Goal: Transaction & Acquisition: Book appointment/travel/reservation

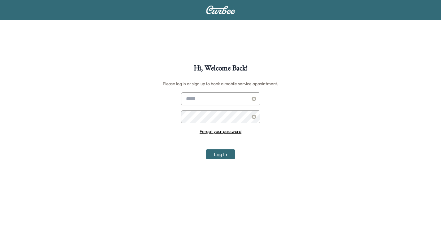
type input "**********"
click at [224, 152] on button "Log In" at bounding box center [220, 154] width 29 height 10
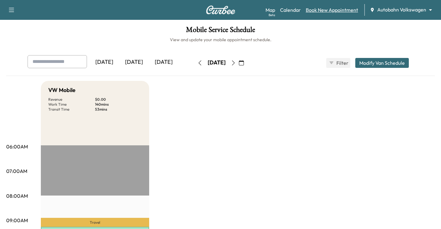
click at [330, 7] on link "Book New Appointment" at bounding box center [332, 9] width 52 height 7
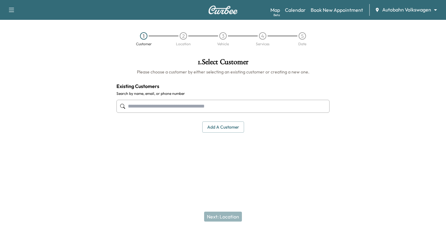
paste input "**********"
type input "**********"
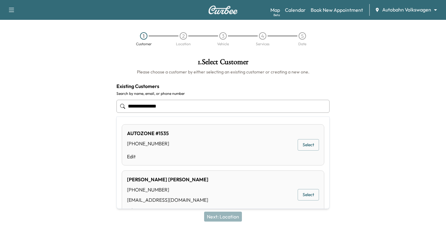
drag, startPoint x: 169, startPoint y: 103, endPoint x: 65, endPoint y: 96, distance: 104.3
click at [79, 109] on div "**********" at bounding box center [223, 110] width 446 height 115
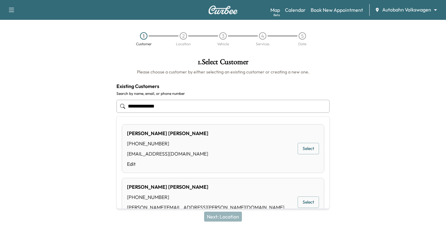
click at [304, 206] on button "Select" at bounding box center [308, 201] width 21 height 11
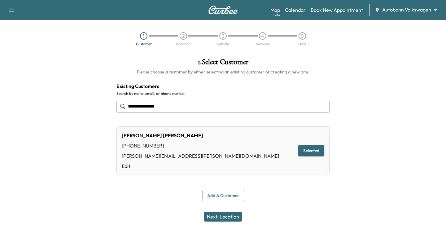
type input "**********"
click at [226, 221] on button "Next: Location" at bounding box center [223, 217] width 38 height 10
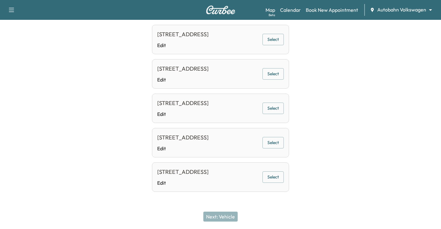
scroll to position [446, 0]
click at [281, 173] on button "Select" at bounding box center [273, 176] width 21 height 11
click at [227, 223] on div "Next: Vehicle" at bounding box center [220, 216] width 441 height 25
click at [231, 217] on button "Next: Vehicle" at bounding box center [221, 217] width 34 height 10
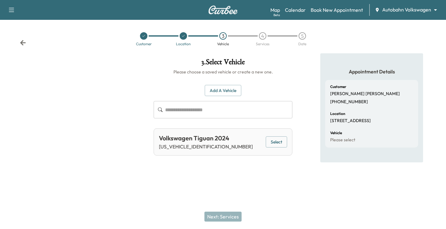
click at [272, 144] on button "Select" at bounding box center [276, 141] width 21 height 11
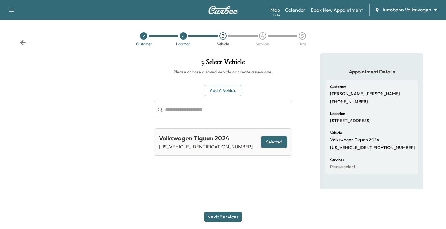
click at [231, 212] on button "Next: Services" at bounding box center [222, 217] width 37 height 10
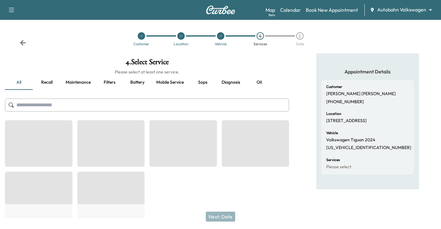
click at [135, 108] on input "text" at bounding box center [147, 105] width 284 height 13
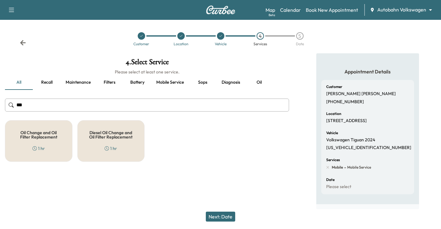
type input "***"
click at [51, 140] on div "Oil Change and Oil Filter Replacement 1 hr" at bounding box center [39, 141] width 68 height 42
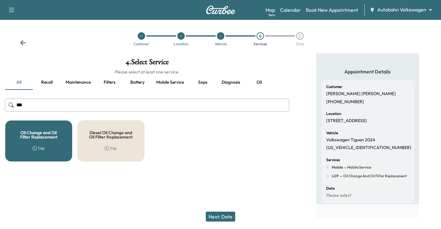
drag, startPoint x: 216, startPoint y: 212, endPoint x: 219, endPoint y: 207, distance: 5.8
click at [217, 212] on button "Next: Date" at bounding box center [220, 217] width 29 height 10
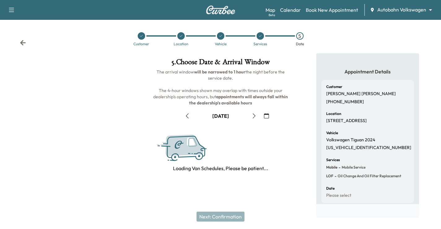
click at [253, 116] on icon "button" at bounding box center [254, 115] width 5 height 5
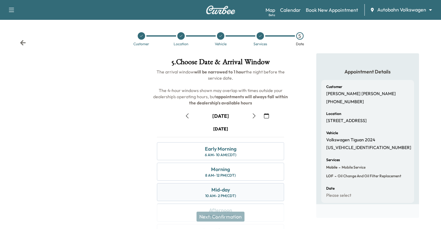
click at [225, 192] on div "Mid-day" at bounding box center [221, 189] width 19 height 7
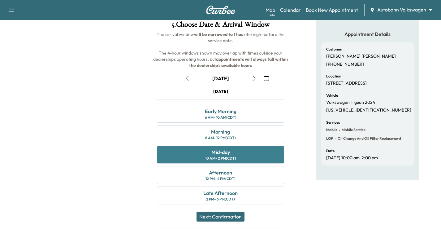
scroll to position [62, 0]
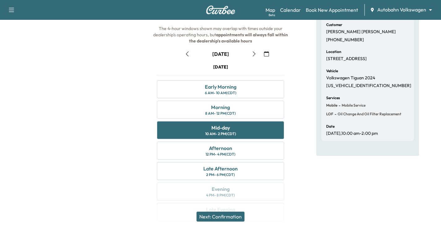
click at [239, 216] on button "Next: Confirmation" at bounding box center [221, 217] width 48 height 10
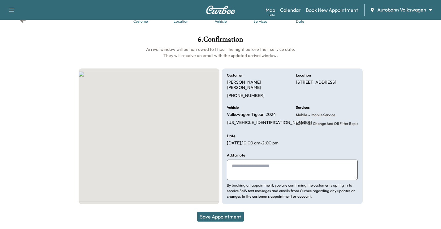
scroll to position [17, 0]
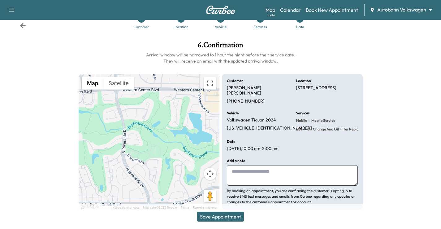
click at [240, 214] on button "Save Appointment" at bounding box center [220, 217] width 47 height 10
click at [21, 24] on icon at bounding box center [23, 26] width 6 height 6
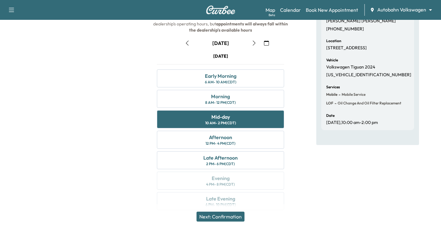
scroll to position [79, 0]
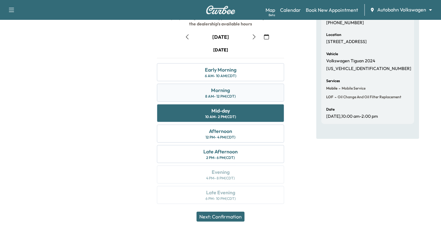
click at [227, 96] on div "8 AM - 12 PM (CDT)" at bounding box center [220, 96] width 31 height 5
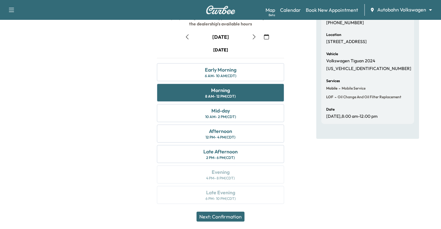
click at [229, 216] on button "Next: Confirmation" at bounding box center [221, 217] width 48 height 10
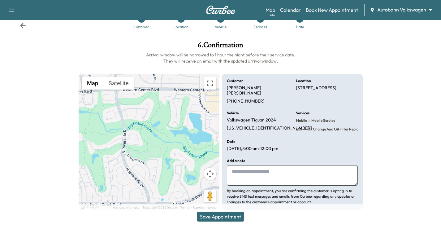
click at [225, 219] on button "Save Appointment" at bounding box center [220, 217] width 47 height 10
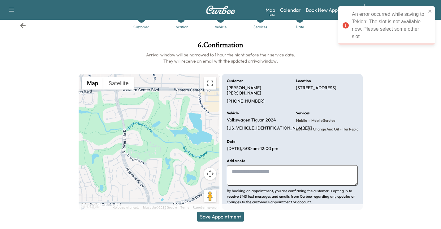
click at [21, 24] on icon at bounding box center [23, 26] width 6 height 6
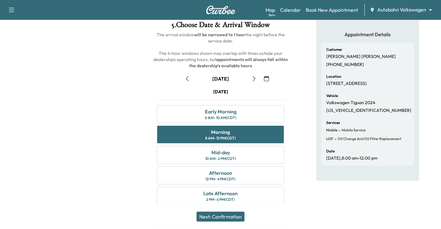
scroll to position [48, 0]
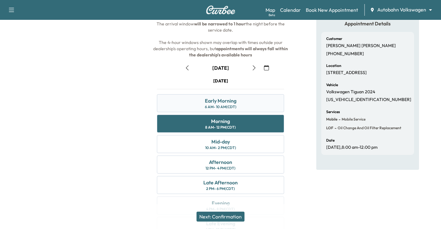
click at [248, 106] on div "Early Morning 6 AM - 10 AM (CDT)" at bounding box center [220, 103] width 127 height 18
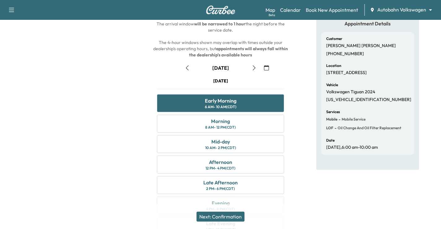
click at [237, 216] on button "Next: Confirmation" at bounding box center [221, 217] width 48 height 10
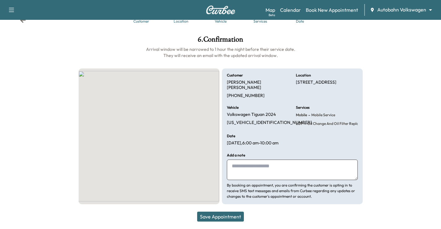
scroll to position [17, 0]
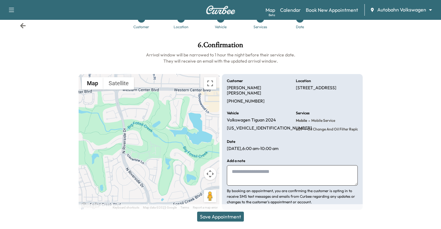
click at [227, 218] on button "Save Appointment" at bounding box center [220, 217] width 47 height 10
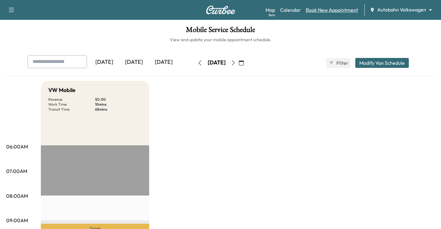
click at [336, 9] on link "Book New Appointment" at bounding box center [332, 9] width 52 height 7
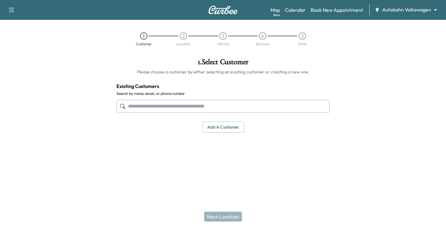
click at [214, 112] on input "text" at bounding box center [222, 106] width 213 height 13
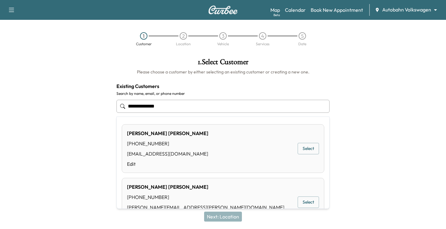
click at [299, 203] on button "Select" at bounding box center [308, 201] width 21 height 11
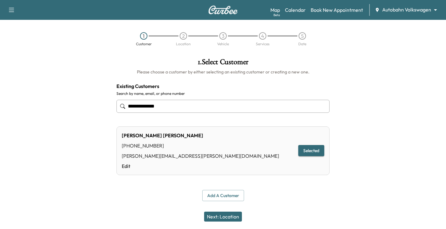
type input "**********"
click at [224, 217] on button "Next: Location" at bounding box center [223, 217] width 38 height 10
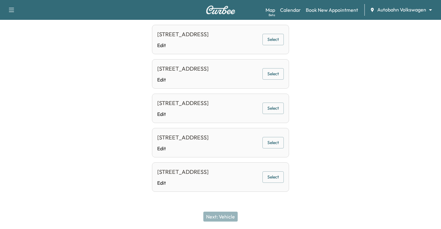
scroll to position [446, 0]
click at [279, 171] on button "Select" at bounding box center [273, 176] width 21 height 11
click at [222, 217] on button "Next: Vehicle" at bounding box center [221, 217] width 34 height 10
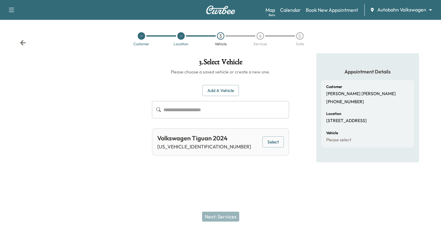
scroll to position [0, 0]
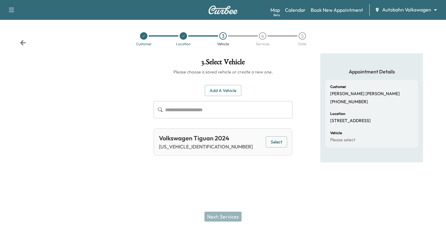
click at [276, 138] on button "Select" at bounding box center [276, 141] width 21 height 11
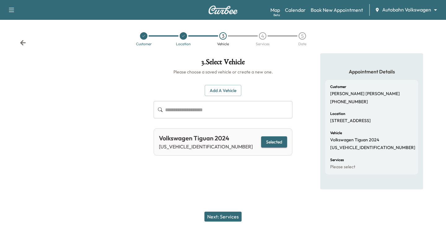
click at [222, 215] on button "Next: Services" at bounding box center [222, 217] width 37 height 10
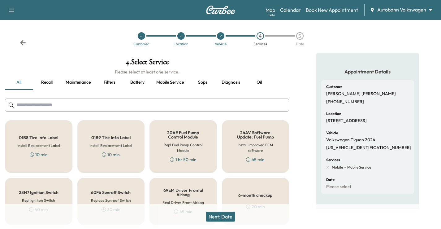
drag, startPoint x: 170, startPoint y: 98, endPoint x: 138, endPoint y: 110, distance: 33.4
click at [169, 99] on input "text" at bounding box center [147, 105] width 284 height 13
click at [138, 109] on input "text" at bounding box center [147, 105] width 284 height 13
click at [145, 100] on input "text" at bounding box center [147, 105] width 284 height 13
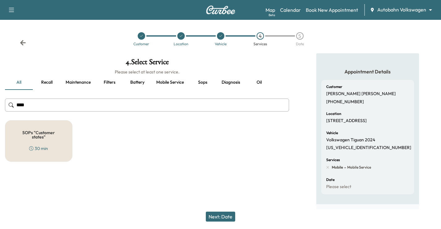
type input "****"
drag, startPoint x: 43, startPoint y: 141, endPoint x: 66, endPoint y: 141, distance: 23.2
click at [43, 141] on div "SOPs "Customer states" 30 min" at bounding box center [39, 141] width 68 height 42
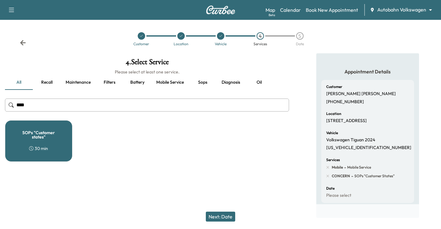
click at [219, 218] on button "Next: Date" at bounding box center [220, 217] width 29 height 10
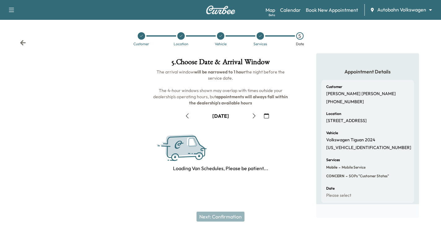
click at [255, 114] on icon "button" at bounding box center [254, 115] width 5 height 5
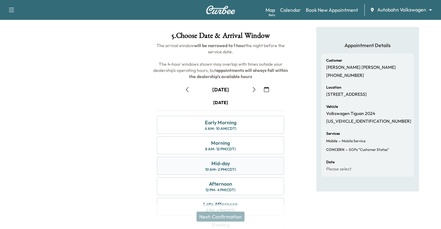
scroll to position [62, 0]
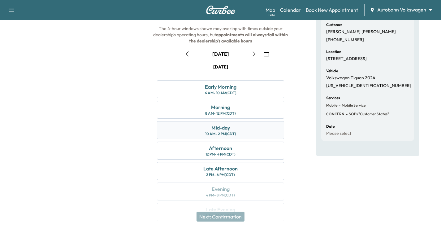
drag, startPoint x: 235, startPoint y: 134, endPoint x: 279, endPoint y: 123, distance: 45.2
click at [235, 133] on div "10 AM - 2 PM (CDT)" at bounding box center [220, 133] width 31 height 5
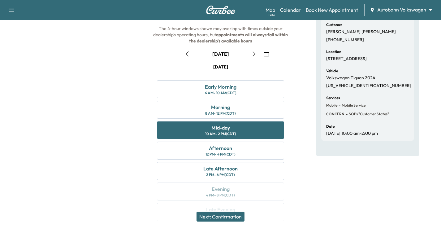
drag, startPoint x: 237, startPoint y: 216, endPoint x: 307, endPoint y: 208, distance: 70.7
click at [237, 216] on button "Next: Confirmation" at bounding box center [221, 217] width 48 height 10
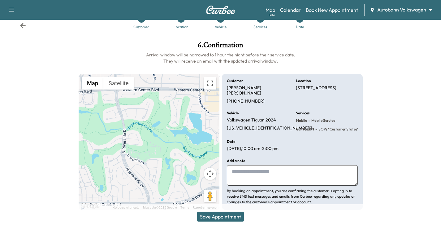
click at [250, 173] on textarea at bounding box center [292, 175] width 131 height 20
type textarea "**********"
click at [236, 217] on button "Save Appointment" at bounding box center [220, 217] width 47 height 10
click at [24, 25] on icon at bounding box center [23, 26] width 6 height 6
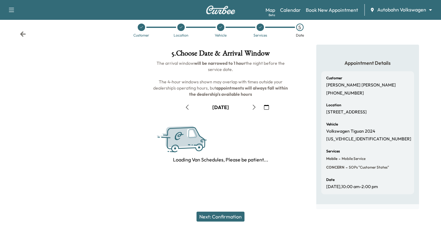
scroll to position [14, 0]
click at [24, 31] on icon at bounding box center [23, 34] width 6 height 6
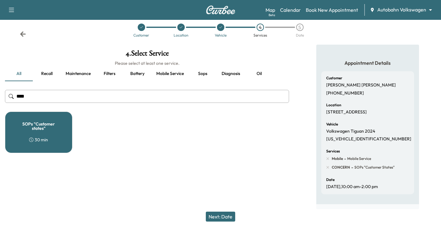
click at [24, 25] on div "Customer Location Vehicle 4 Services 5 Date" at bounding box center [220, 30] width 441 height 28
click at [23, 31] on icon at bounding box center [23, 33] width 6 height 5
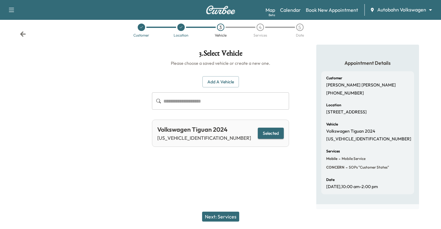
click at [23, 31] on icon at bounding box center [23, 33] width 6 height 5
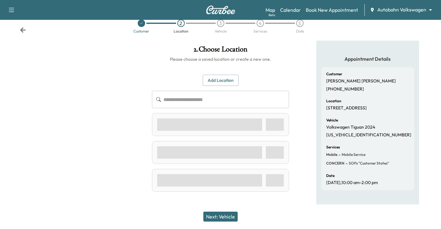
scroll to position [17, 0]
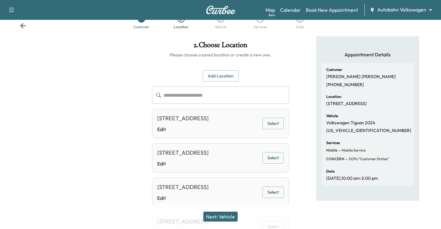
click at [23, 26] on icon at bounding box center [23, 26] width 6 height 6
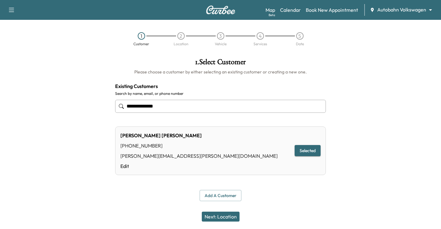
scroll to position [0, 0]
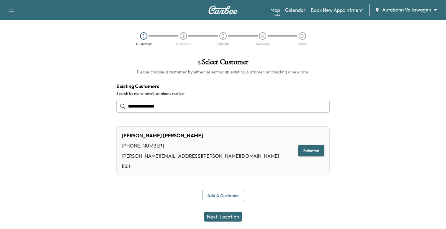
click at [388, 89] on div at bounding box center [391, 129] width 112 height 153
click at [218, 219] on button "Next: Location" at bounding box center [223, 217] width 38 height 10
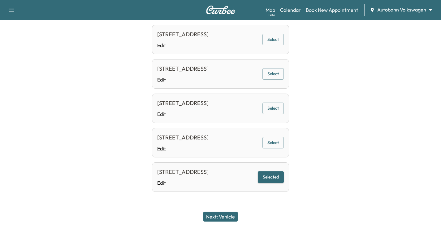
scroll to position [446, 0]
click at [227, 215] on button "Next: Vehicle" at bounding box center [221, 217] width 34 height 10
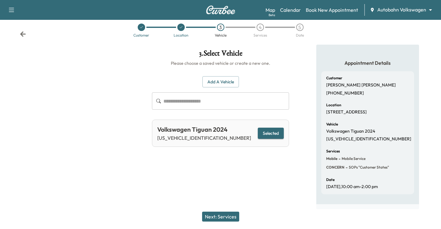
click at [234, 212] on button "Next: Services" at bounding box center [220, 217] width 37 height 10
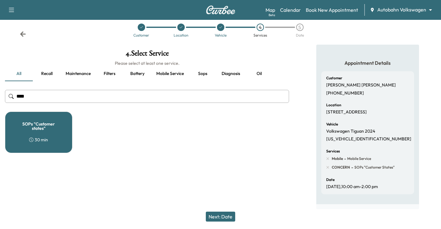
click at [229, 216] on button "Next: Date" at bounding box center [220, 217] width 29 height 10
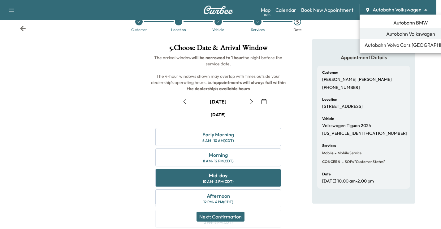
click at [406, 8] on body "Support Log Out Map Beta Calendar Book New Appointment Autobahn Volkswagen ****…" at bounding box center [220, 100] width 441 height 229
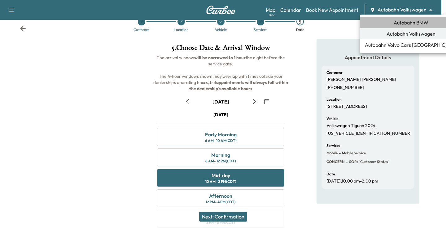
click at [408, 26] on span "Autobahn BMW" at bounding box center [411, 22] width 35 height 7
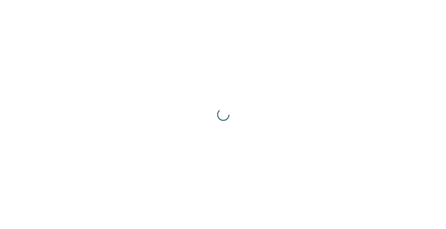
scroll to position [0, 0]
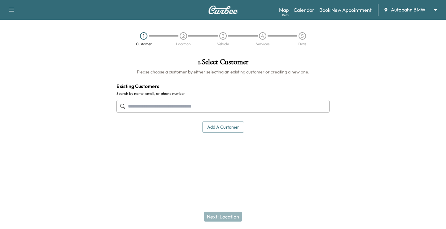
paste input "**********"
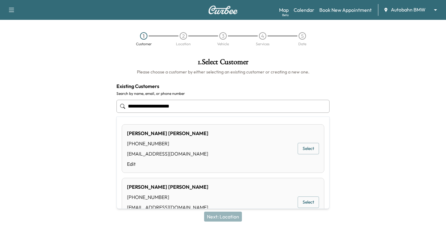
click at [308, 152] on button "Select" at bounding box center [308, 148] width 21 height 11
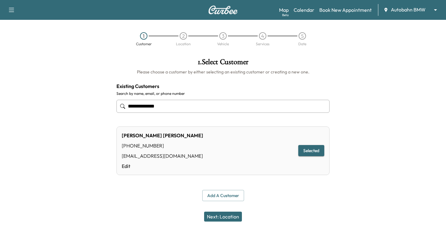
type input "**********"
click at [222, 213] on button "Next: Location" at bounding box center [223, 217] width 38 height 10
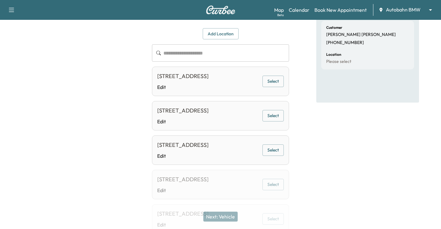
scroll to position [62, 0]
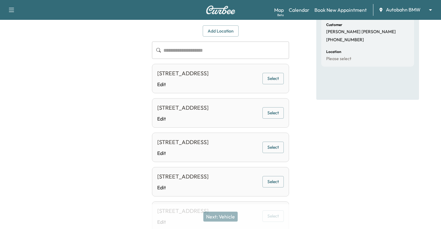
click at [285, 84] on div "7012 Lilac Lane, Lake Worth, TX 76135, US Edit Select" at bounding box center [220, 78] width 137 height 29
click at [263, 83] on button "Select" at bounding box center [273, 78] width 21 height 11
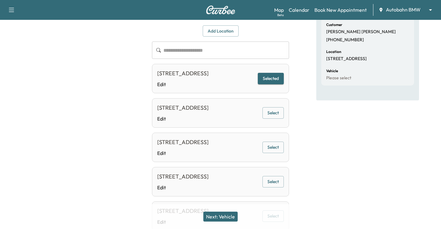
click at [225, 220] on button "Next: Vehicle" at bounding box center [221, 217] width 34 height 10
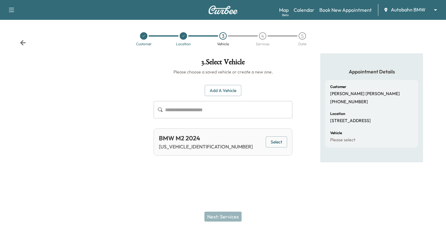
click at [278, 141] on button "Select" at bounding box center [276, 141] width 21 height 11
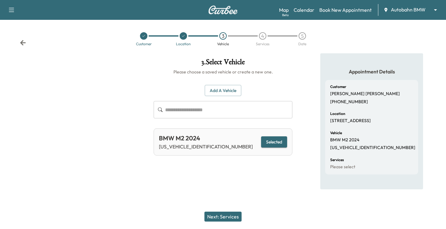
click at [223, 219] on button "Next: Services" at bounding box center [222, 217] width 37 height 10
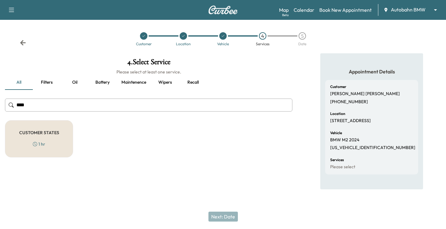
click at [125, 103] on input "****" at bounding box center [148, 105] width 287 height 13
type input "*"
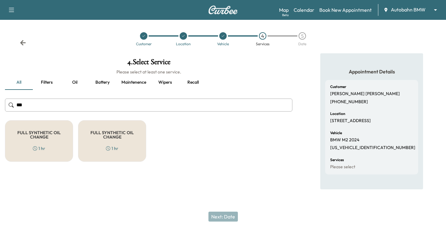
type input "***"
drag, startPoint x: 56, startPoint y: 147, endPoint x: 65, endPoint y: 146, distance: 8.5
click at [56, 147] on div "FULL SYNTHETIC OIL CHANGE 1 hr" at bounding box center [39, 141] width 68 height 42
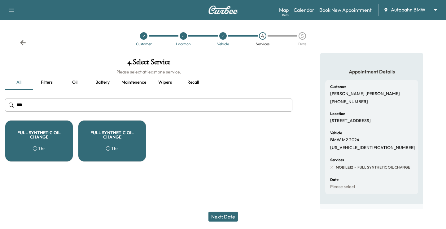
click at [226, 214] on button "Next: Date" at bounding box center [222, 217] width 29 height 10
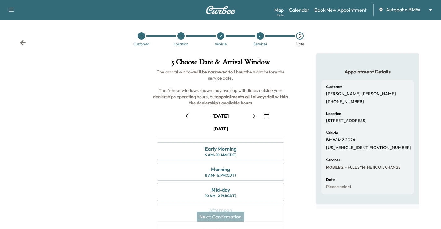
click at [268, 117] on icon "button" at bounding box center [266, 115] width 5 height 5
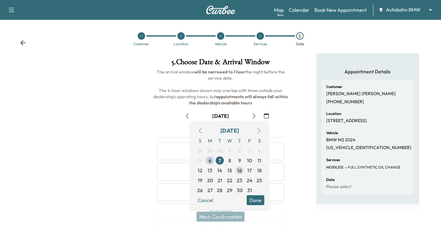
click at [242, 171] on span "16" at bounding box center [240, 170] width 5 height 7
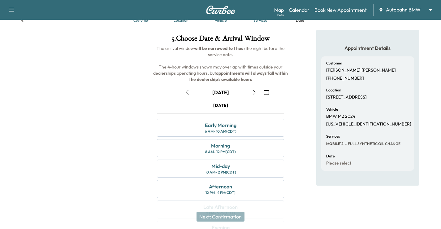
scroll to position [62, 0]
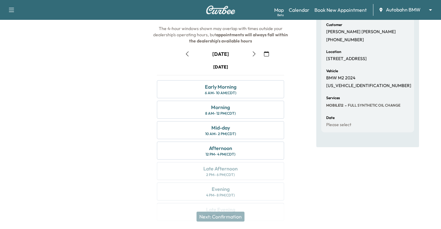
click at [322, 174] on div "Appointment Details Customer Janel Campbell (817) 694-8534 Location 7012 Lilac …" at bounding box center [368, 109] width 103 height 237
click at [332, 173] on div "Appointment Details Customer Janel Campbell (817) 694-8534 Location 7012 Lilac …" at bounding box center [368, 109] width 103 height 237
click at [186, 57] on button "button" at bounding box center [187, 54] width 11 height 10
click at [318, 169] on div "Appointment Details Customer Janel Campbell (817) 694-8534 Location 7012 Lilac …" at bounding box center [368, 109] width 103 height 237
click at [377, 225] on div "Next: Confirmation" at bounding box center [220, 216] width 441 height 25
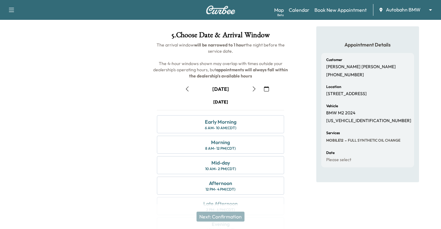
scroll to position [0, 0]
